Goal: Information Seeking & Learning: Learn about a topic

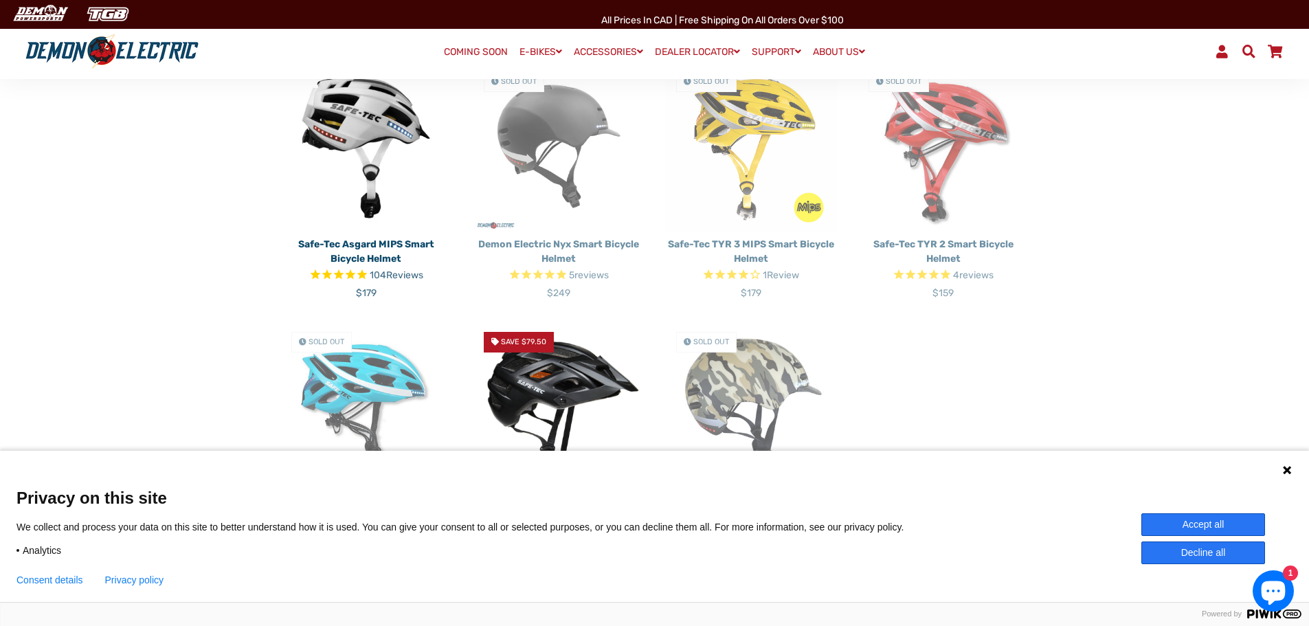
scroll to position [344, 0]
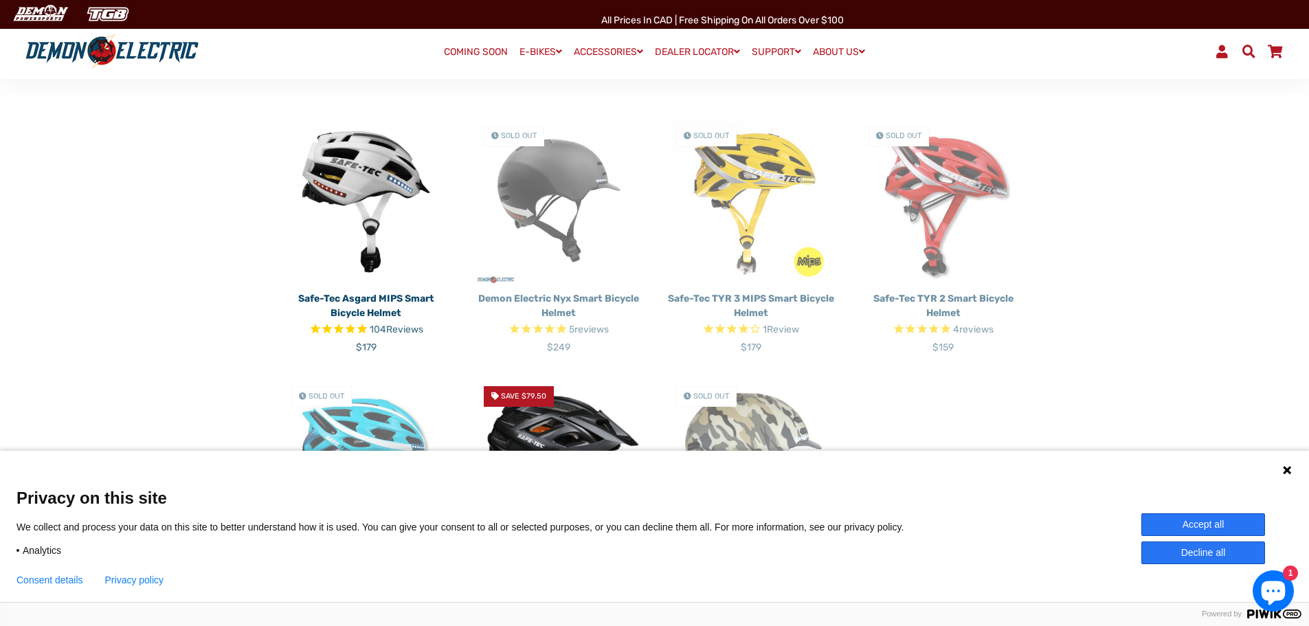
click at [361, 175] on img at bounding box center [366, 201] width 172 height 172
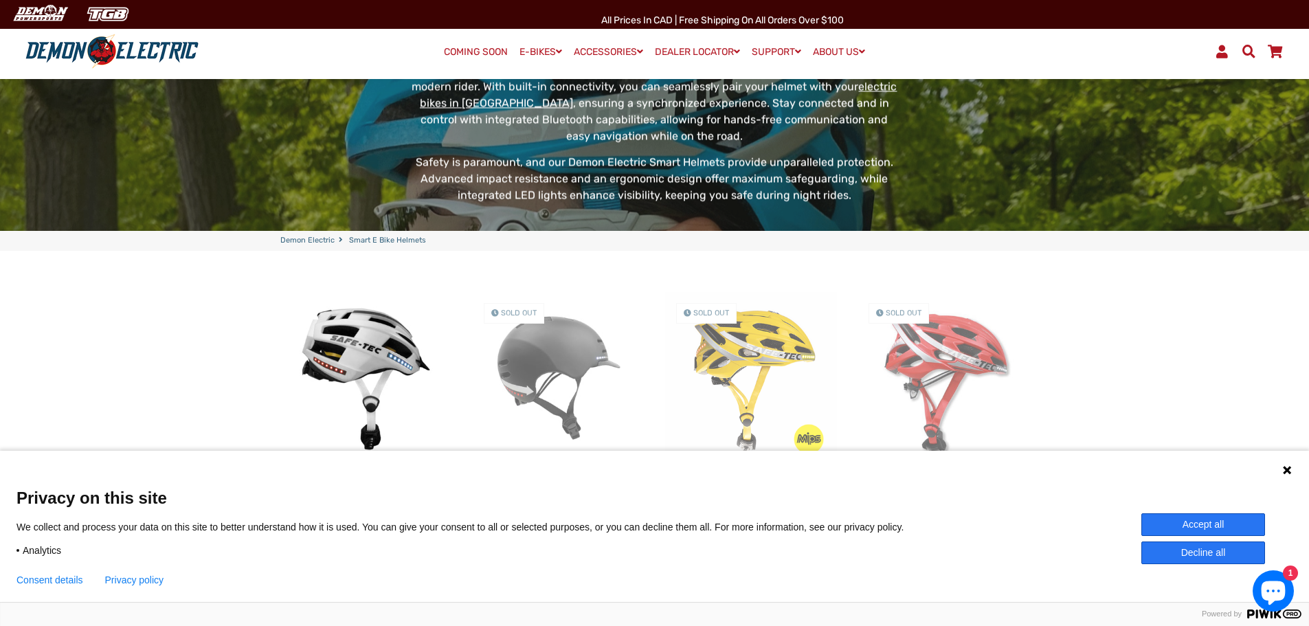
scroll to position [0, 0]
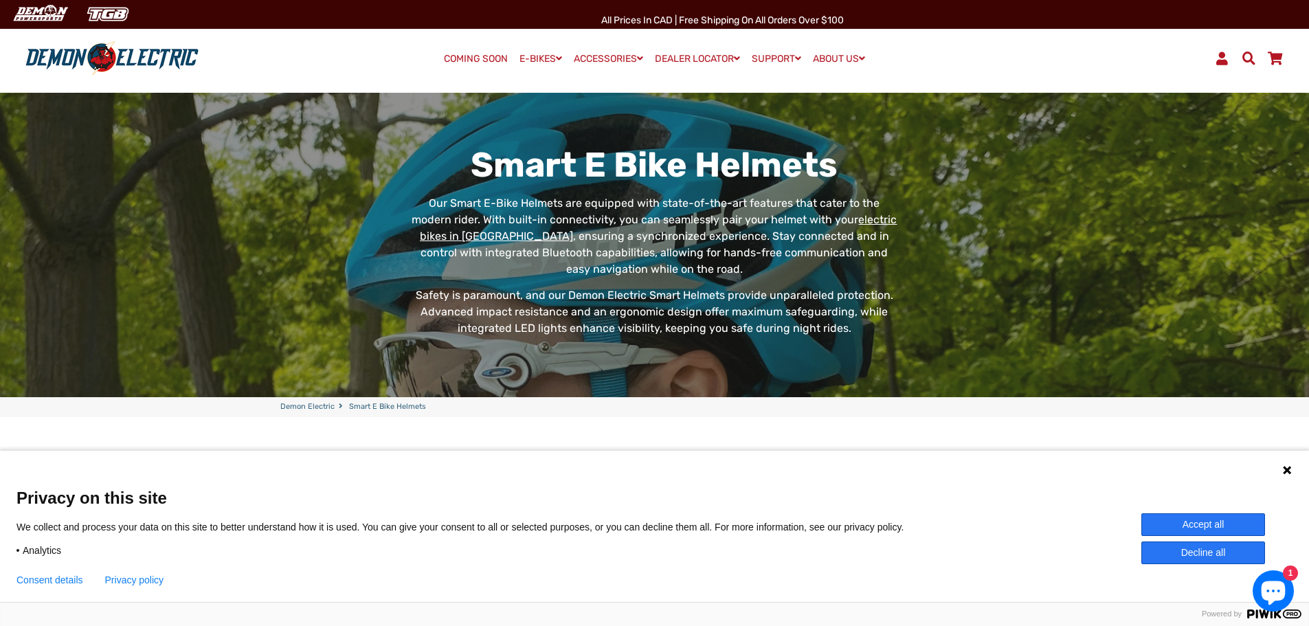
click at [841, 220] on link "electric bikes in [GEOGRAPHIC_DATA]" at bounding box center [659, 228] width 478 height 30
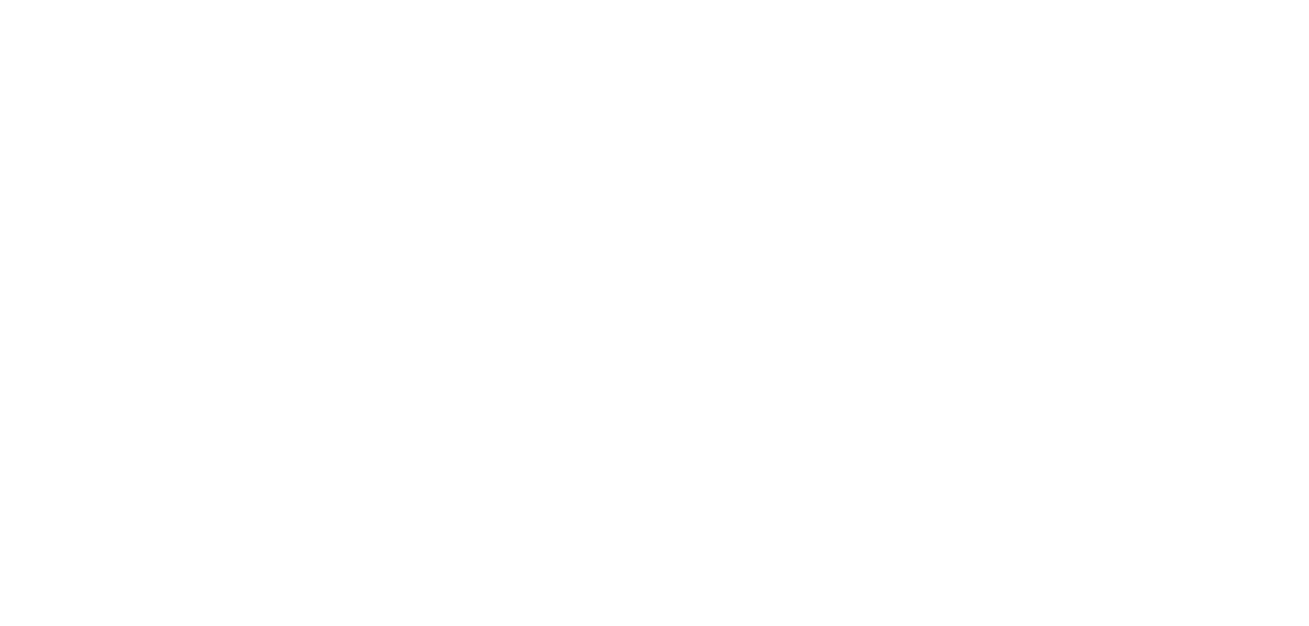
select select "******"
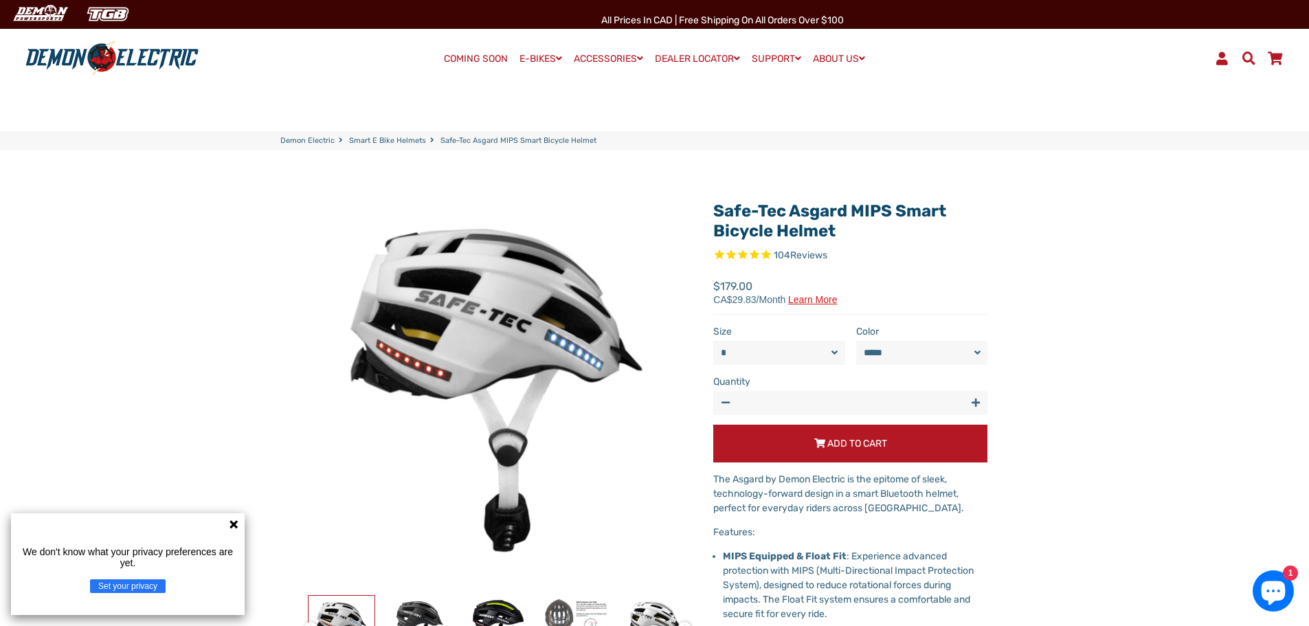
click at [232, 524] on icon at bounding box center [234, 524] width 8 height 8
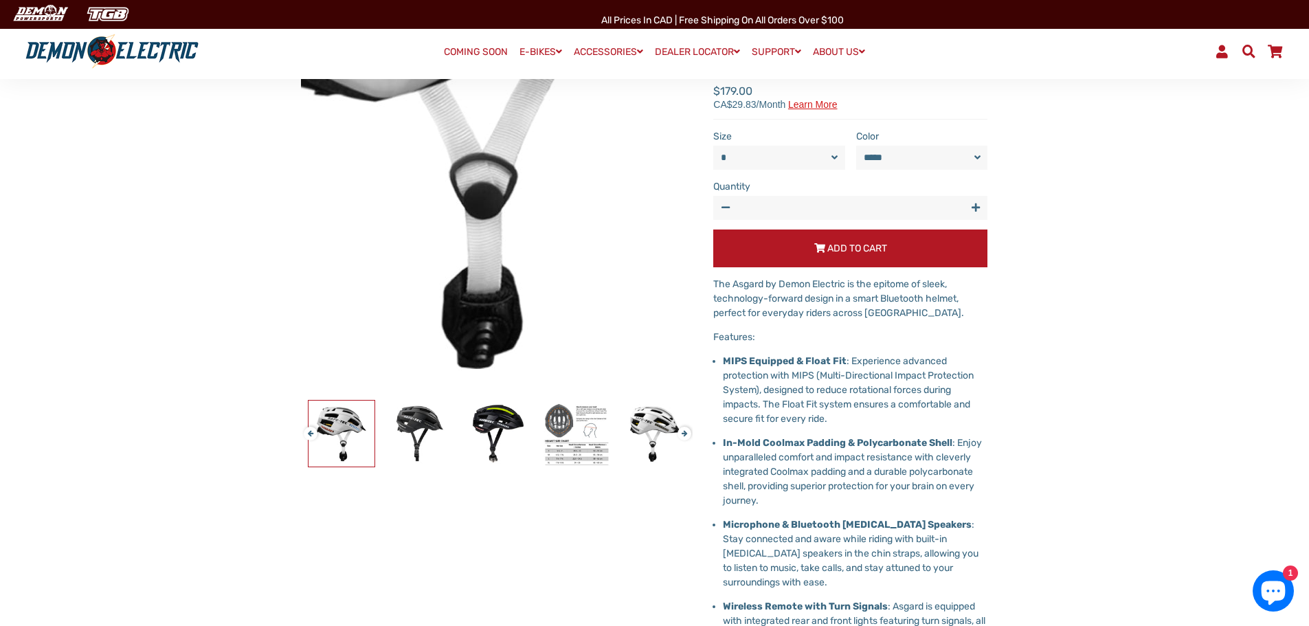
scroll to position [206, 0]
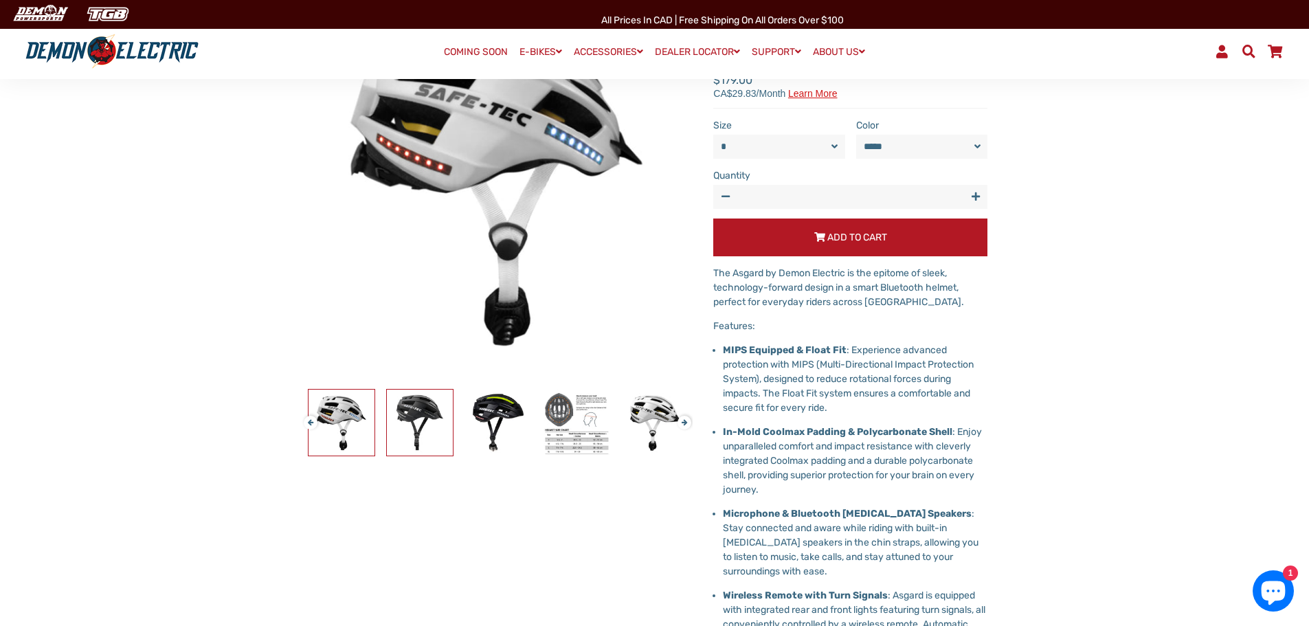
click at [414, 409] on img at bounding box center [420, 423] width 66 height 66
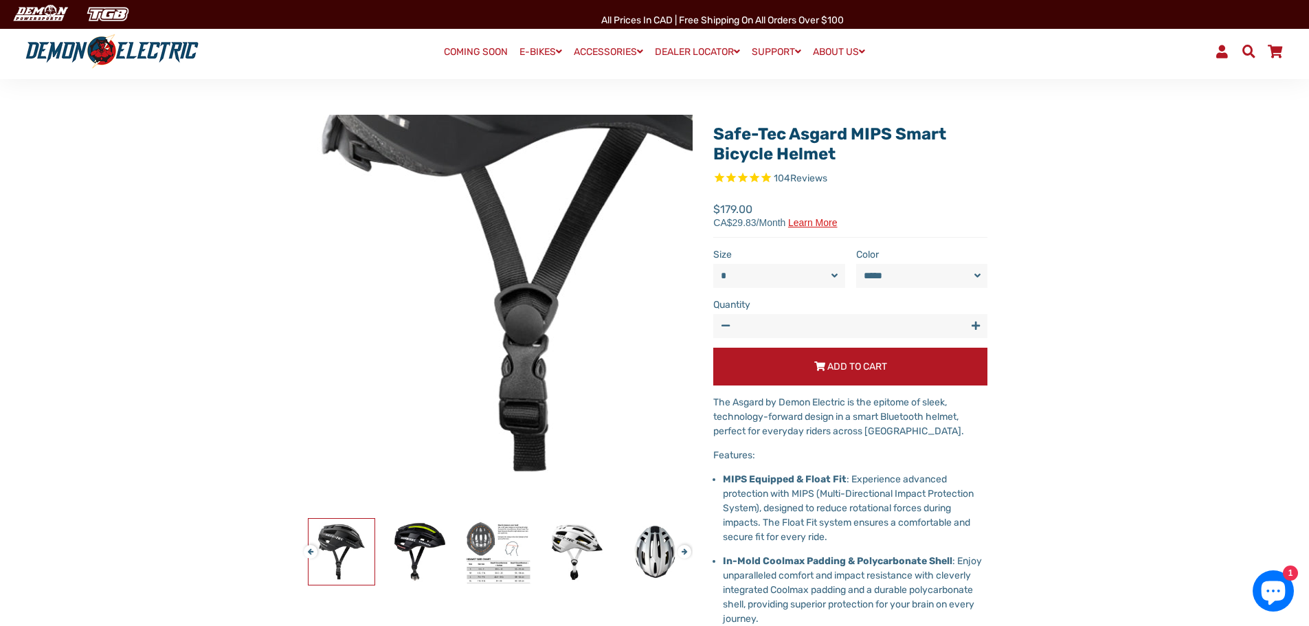
scroll to position [69, 0]
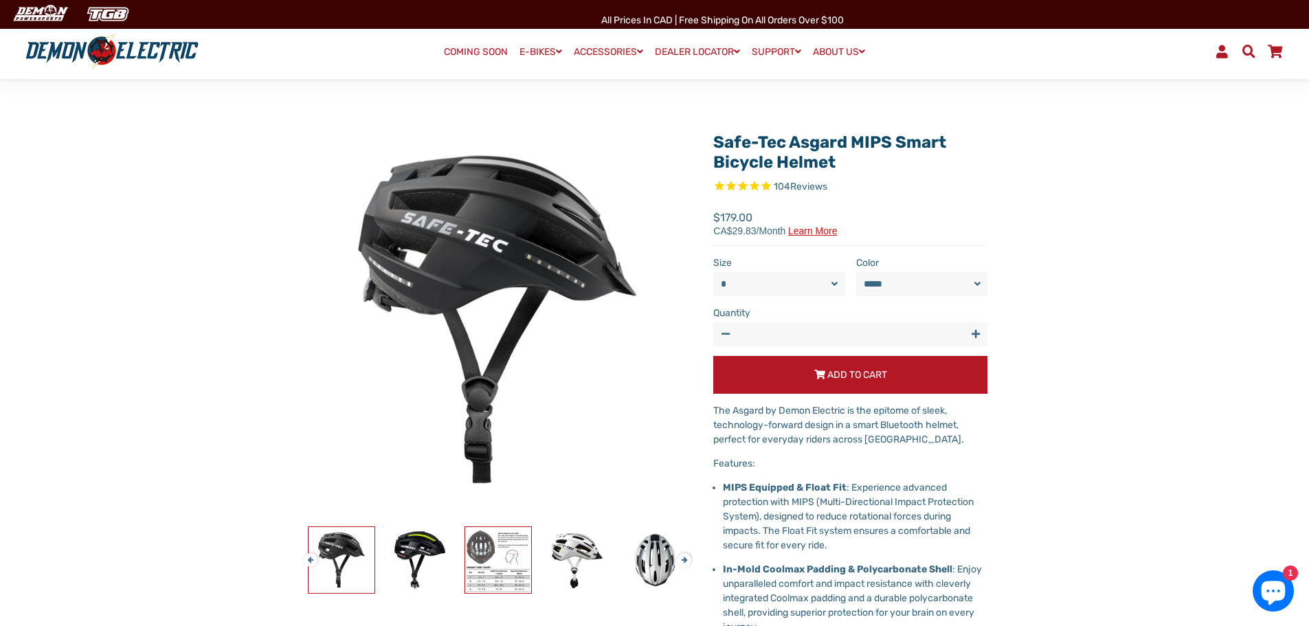
click at [482, 544] on img at bounding box center [498, 560] width 66 height 66
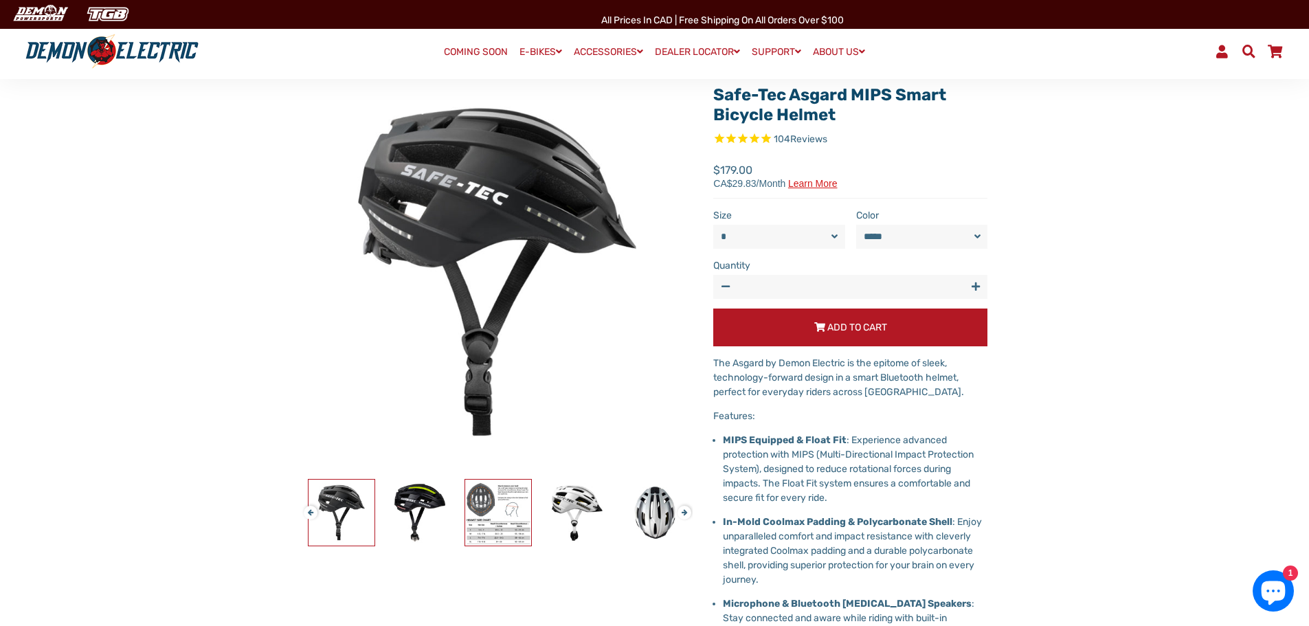
scroll to position [206, 0]
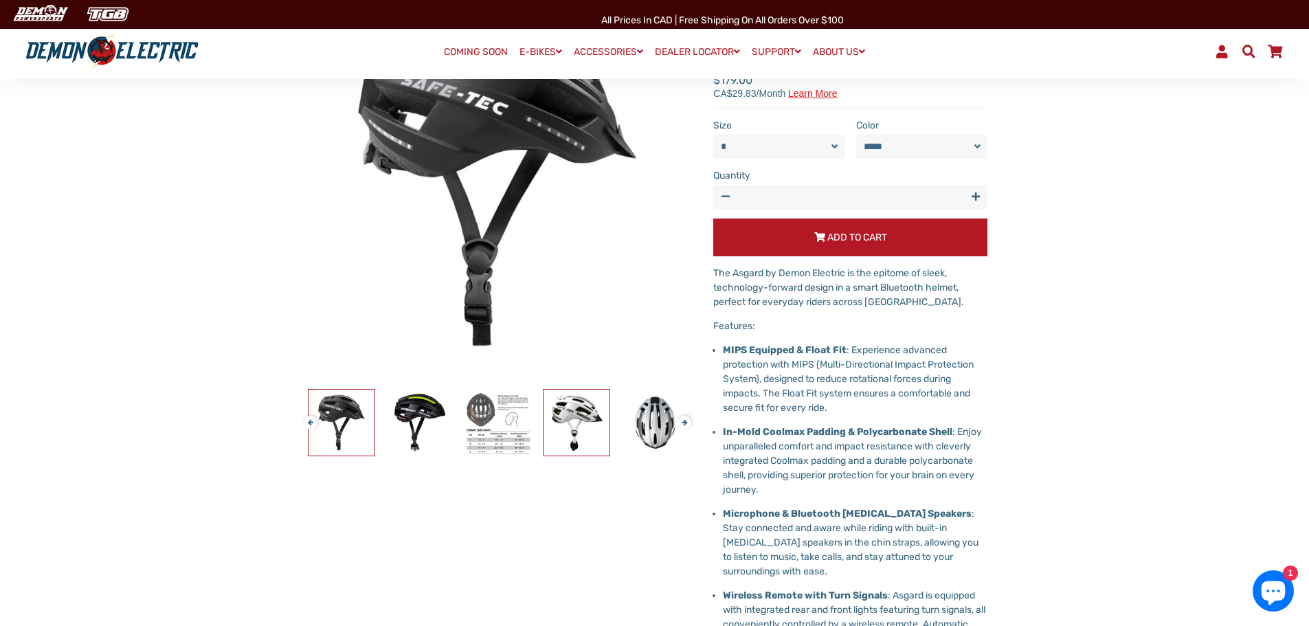
click at [568, 408] on img at bounding box center [577, 423] width 66 height 66
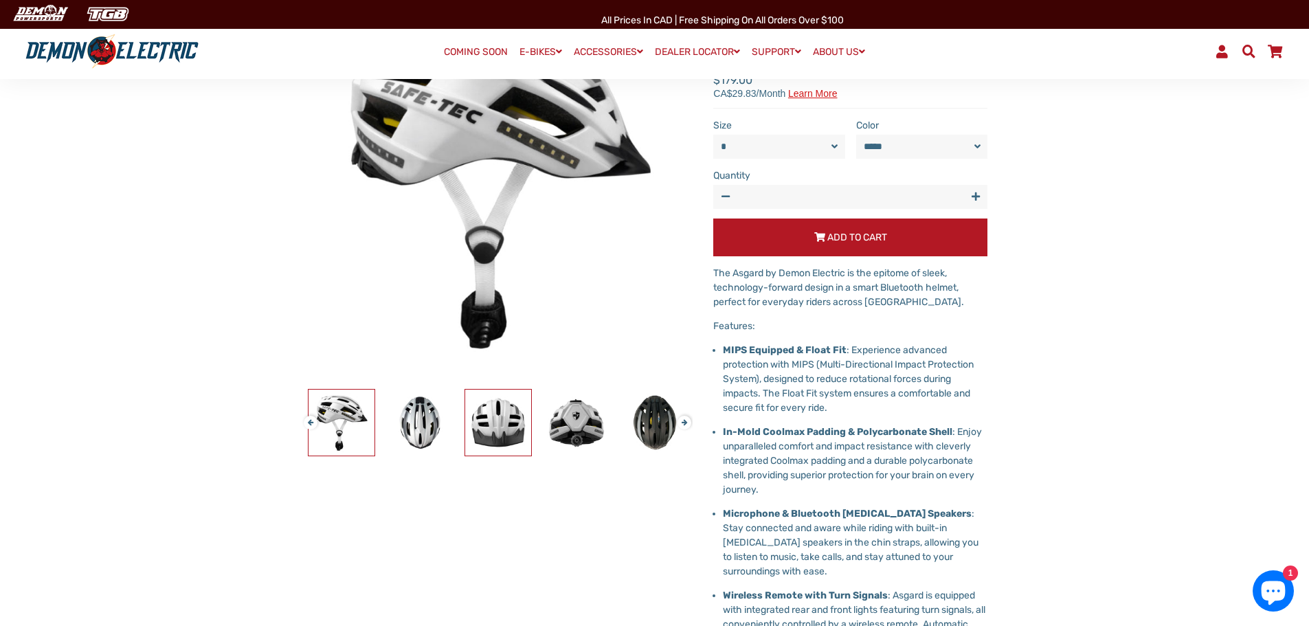
click at [496, 422] on img at bounding box center [498, 423] width 66 height 66
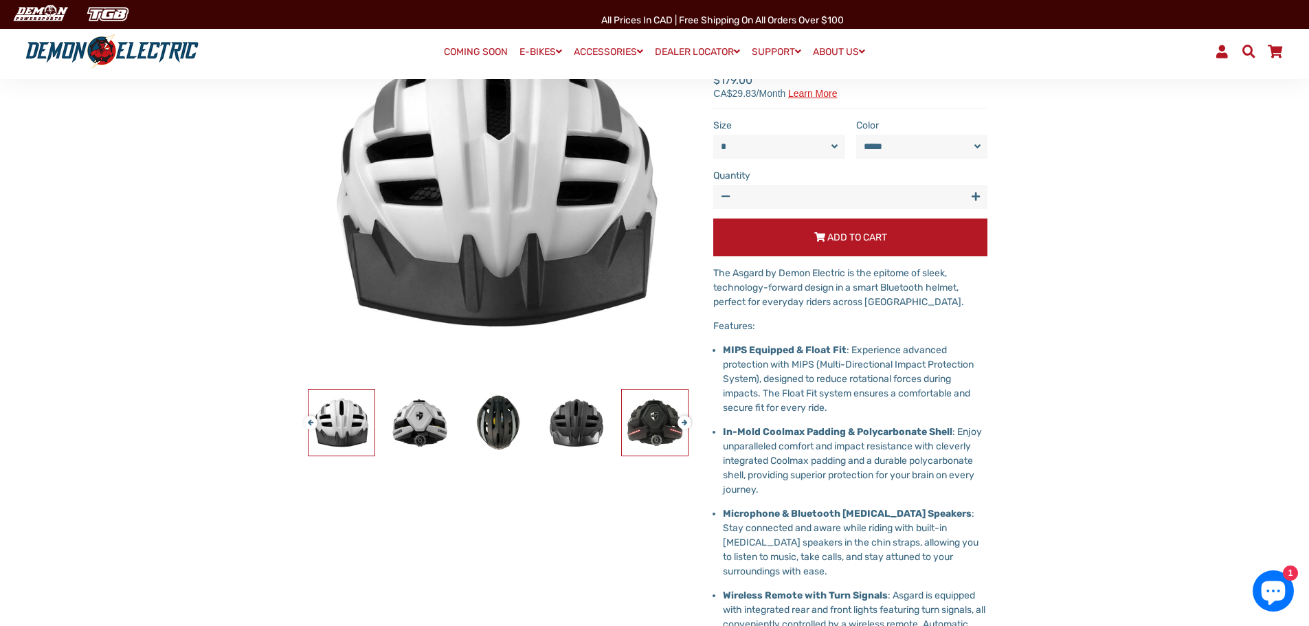
click at [644, 421] on img at bounding box center [655, 423] width 66 height 66
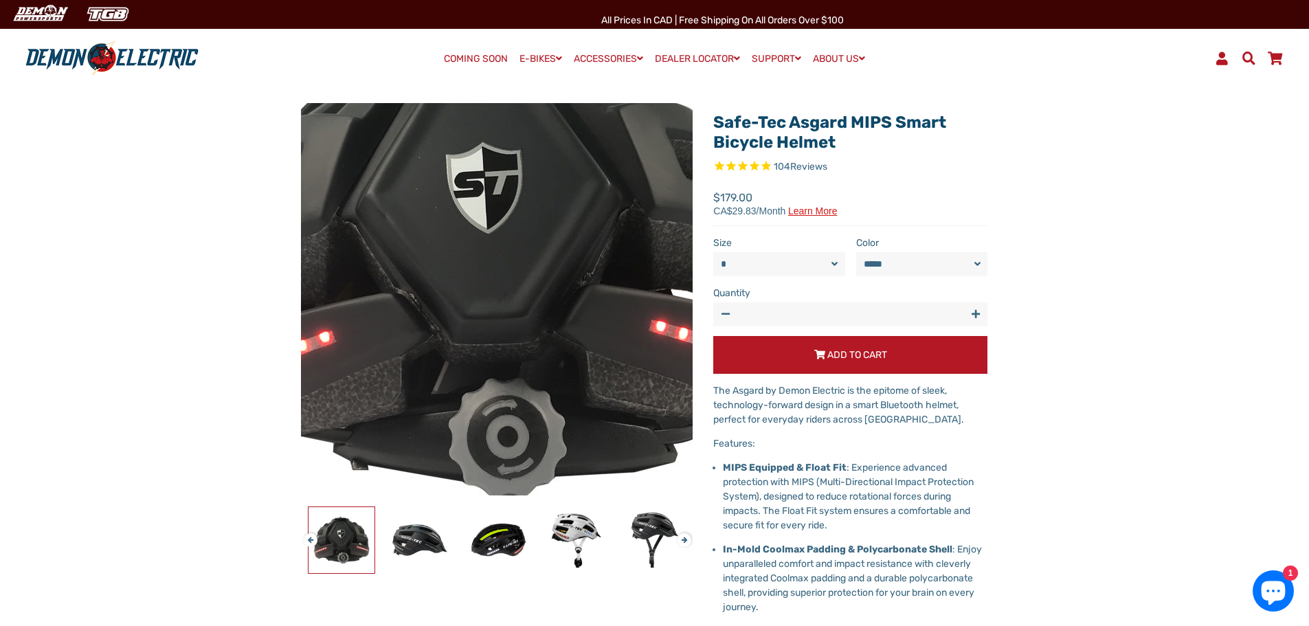
scroll to position [275, 0]
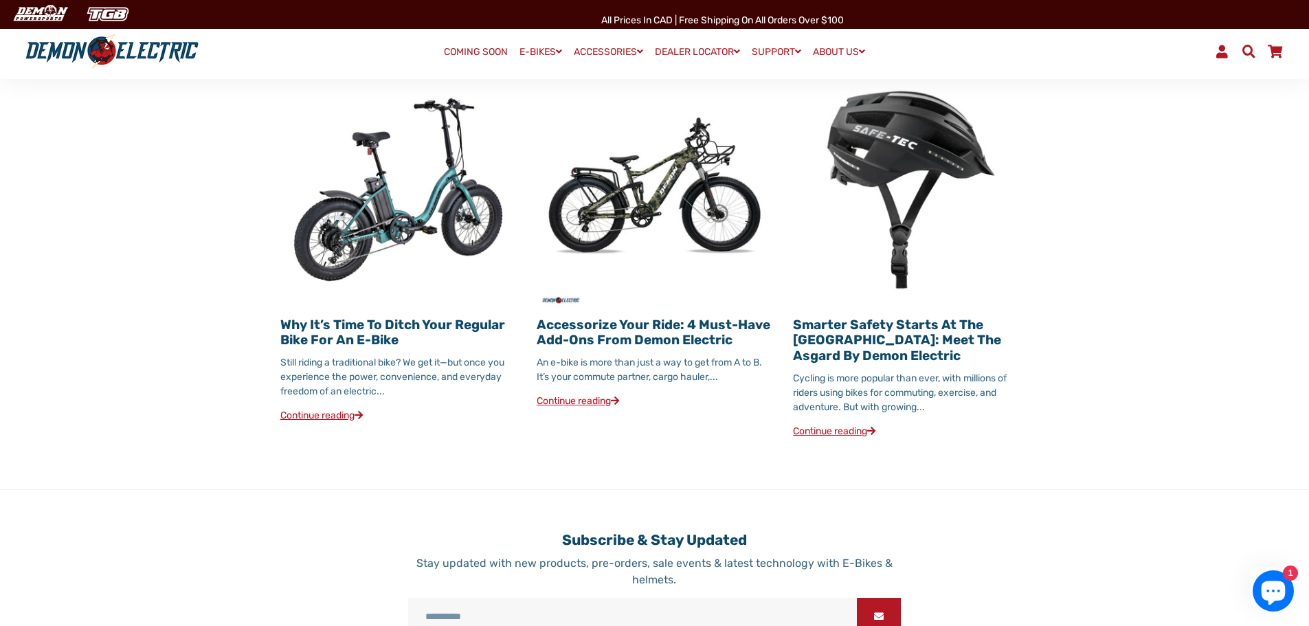
scroll to position [1649, 0]
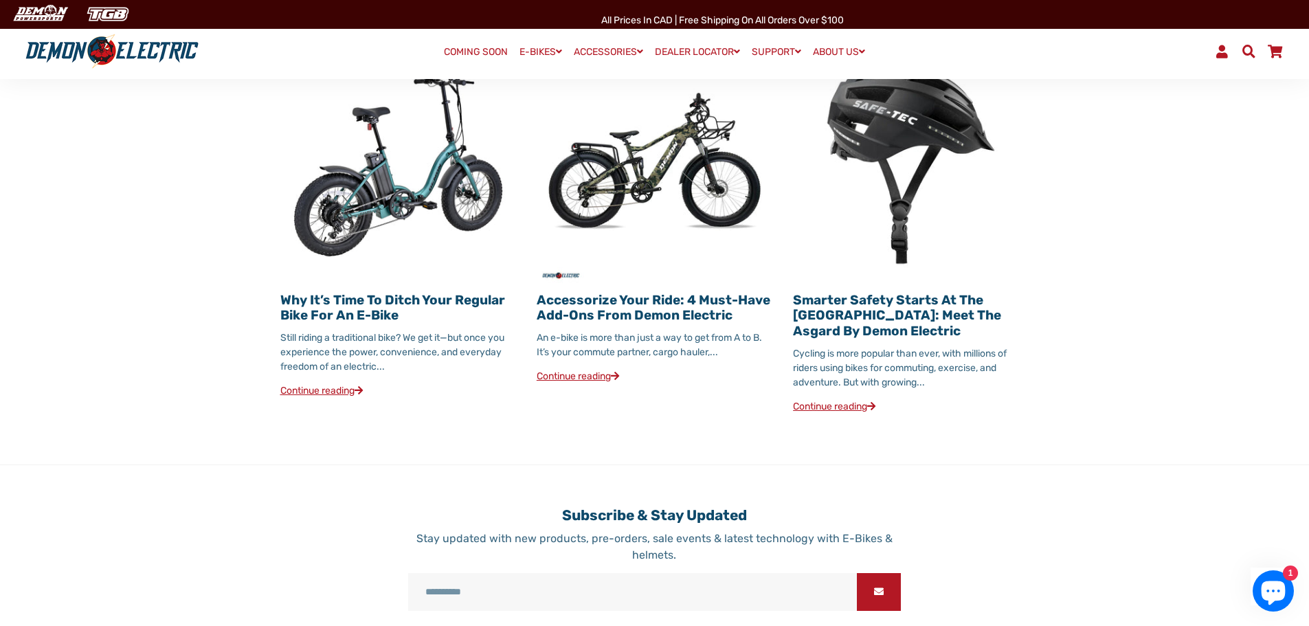
click at [834, 401] on link "Continue reading" at bounding box center [834, 407] width 82 height 12
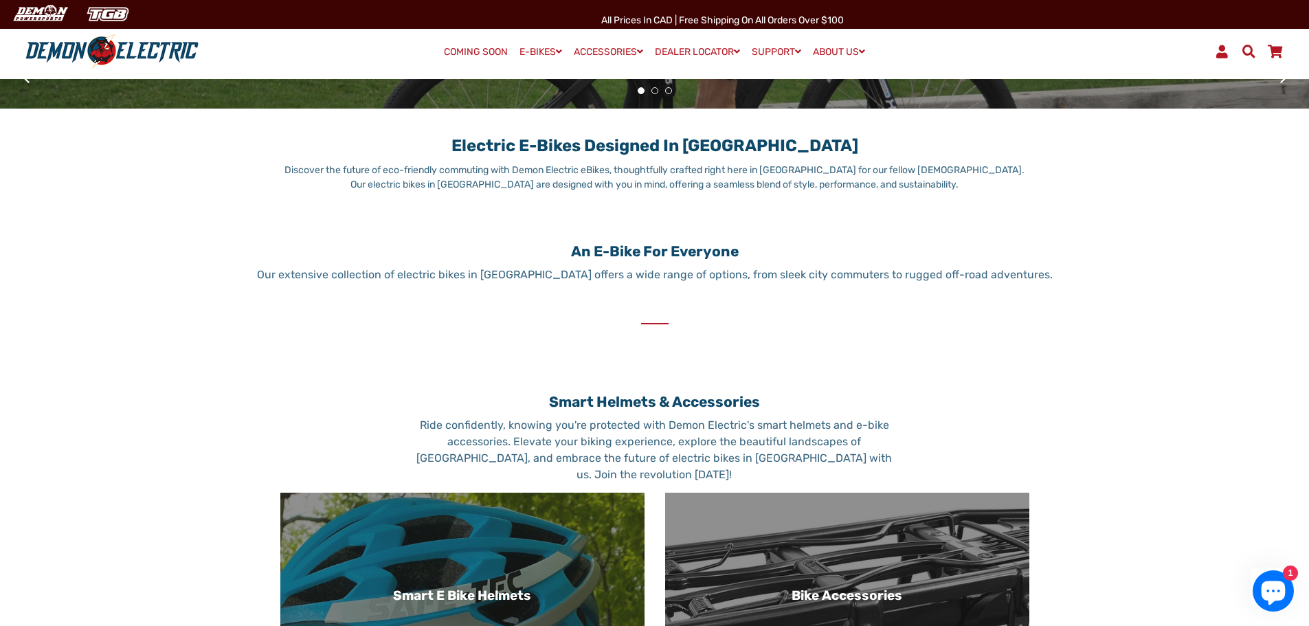
scroll to position [344, 0]
